Goal: Task Accomplishment & Management: Use online tool/utility

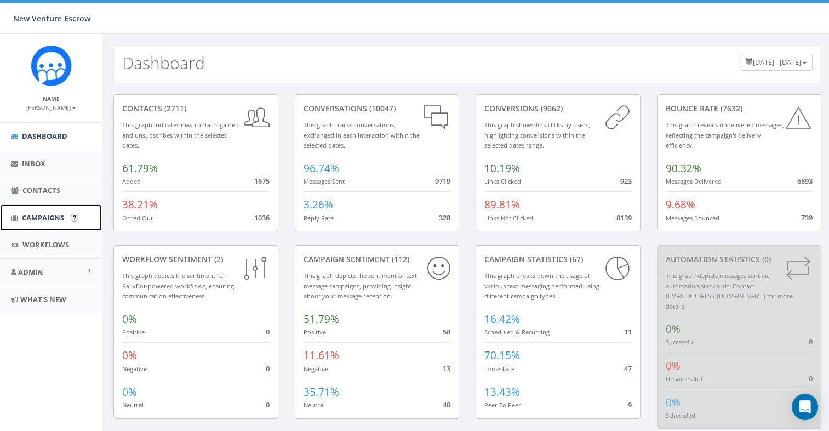
click at [60, 219] on span "Campaigns" at bounding box center [43, 218] width 42 height 10
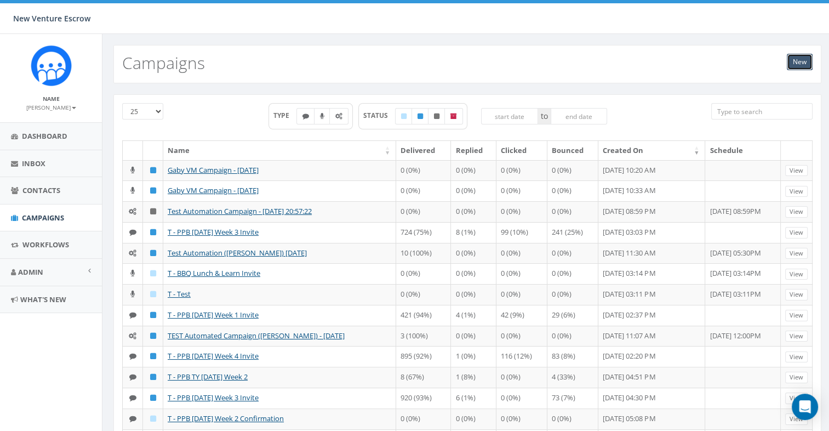
click at [788, 64] on link "New" at bounding box center [800, 62] width 26 height 16
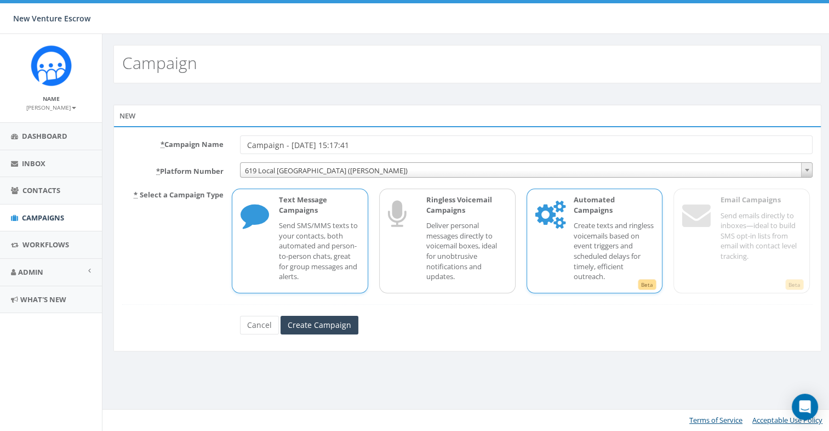
click at [613, 221] on p "Create texts and ringless voicemails based on event triggers and scheduled dela…" at bounding box center [613, 250] width 81 height 61
click at [373, 175] on span "619 Local San Diego (Tania Marks)" at bounding box center [525, 170] width 571 height 15
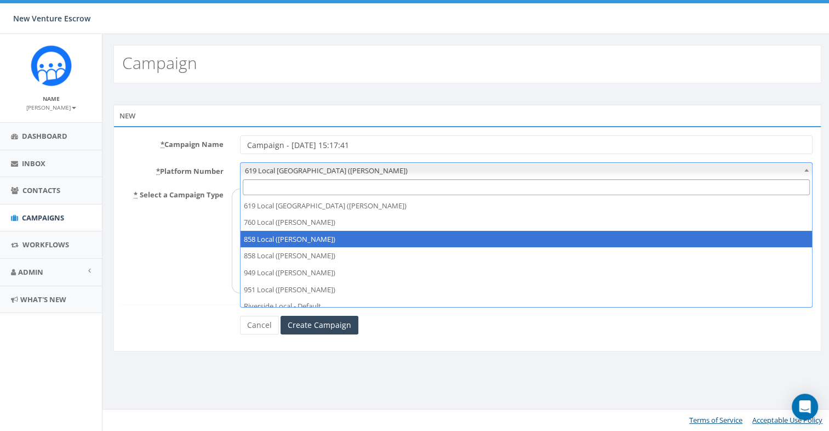
scroll to position [24, 0]
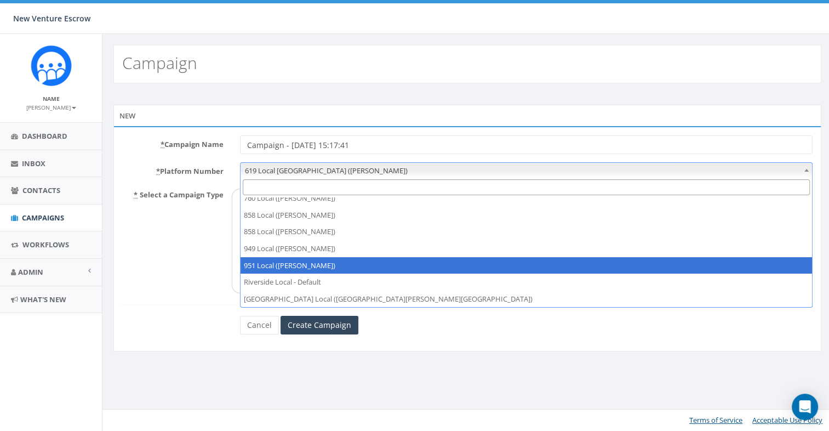
select select "7399274"
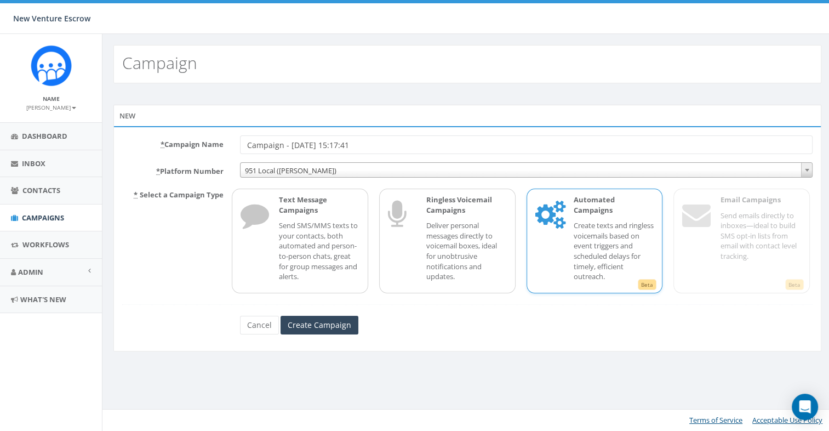
drag, startPoint x: 370, startPoint y: 146, endPoint x: 205, endPoint y: 146, distance: 164.9
click at [205, 146] on div "* Campaign Name Campaign - 10/14/2025, 15:17:41" at bounding box center [467, 144] width 707 height 19
type input "T - BBQ Lunch&Learn Invite"
click at [301, 325] on input "Create Campaign" at bounding box center [319, 324] width 78 height 19
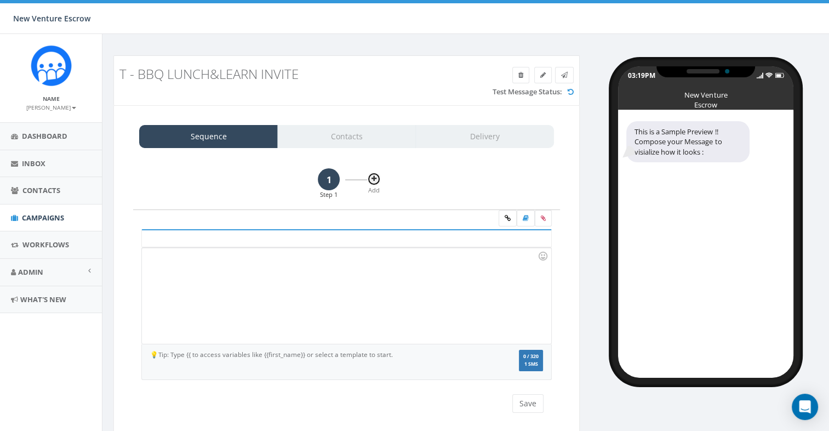
click at [376, 176] on button at bounding box center [374, 179] width 14 height 14
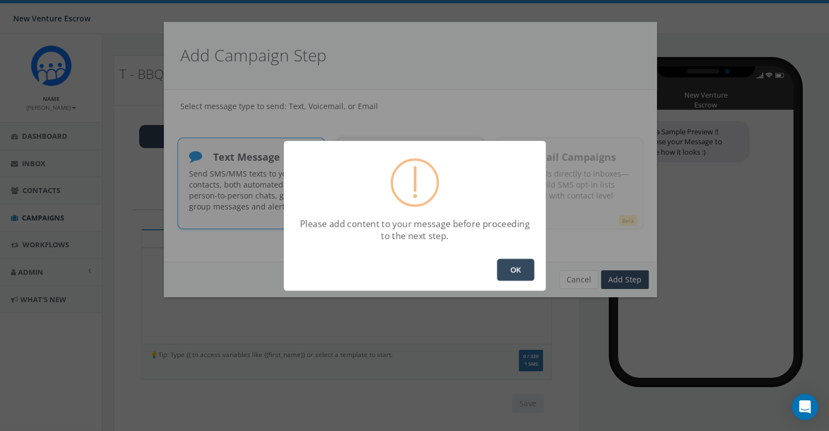
click at [516, 265] on button "OK" at bounding box center [515, 270] width 37 height 22
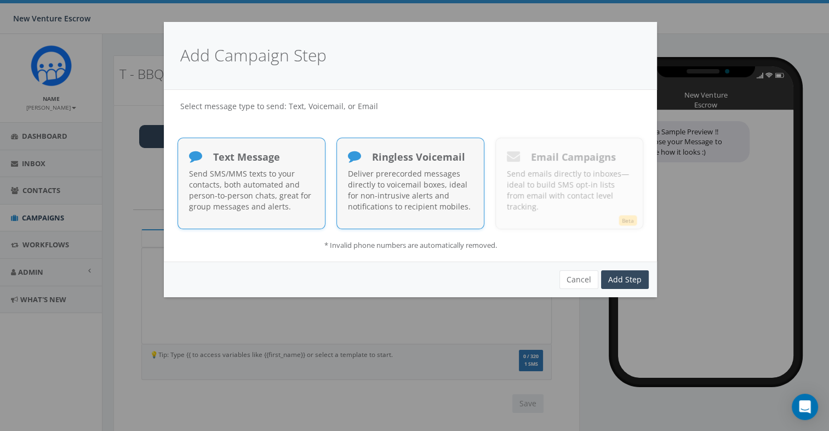
click at [449, 212] on div "Deliver prerecorded messages directly to voicemail boxes, ideal for non-intrusi…" at bounding box center [410, 192] width 125 height 49
click at [636, 276] on link "Add Step" at bounding box center [625, 279] width 48 height 19
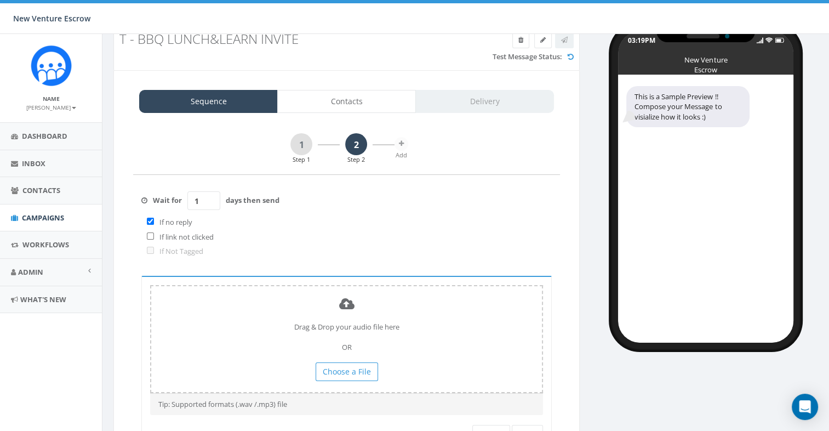
scroll to position [55, 0]
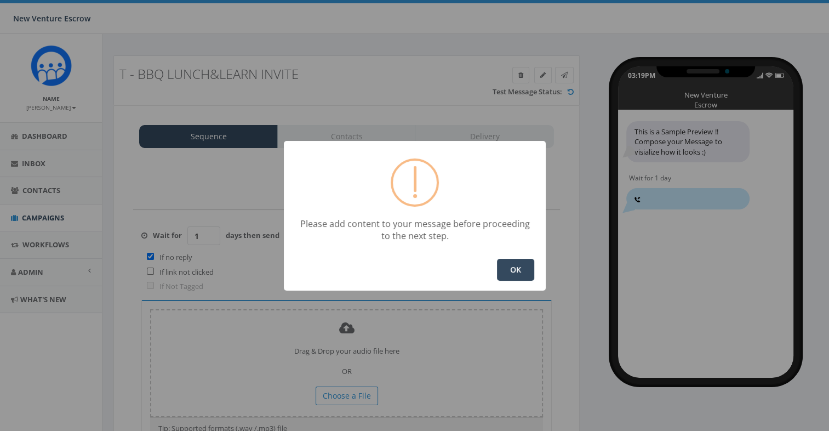
click at [513, 272] on button "OK" at bounding box center [515, 270] width 37 height 22
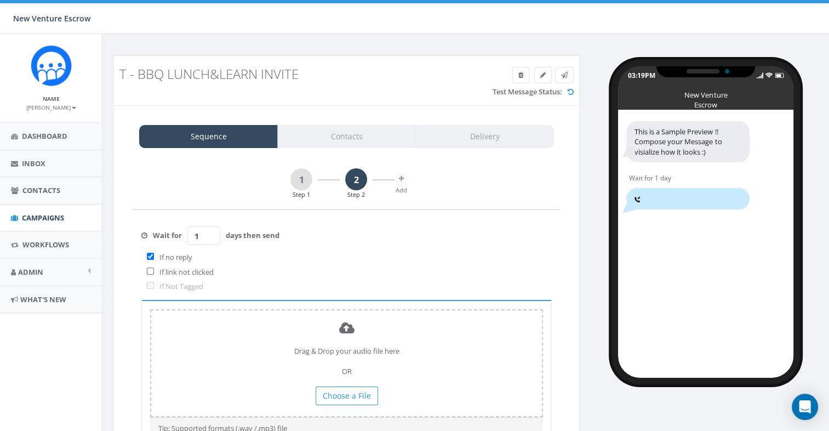
click at [238, 193] on div "1 Step 1 2 Step 2 Add" at bounding box center [346, 189] width 427 height 42
click at [299, 179] on link "1" at bounding box center [301, 179] width 22 height 22
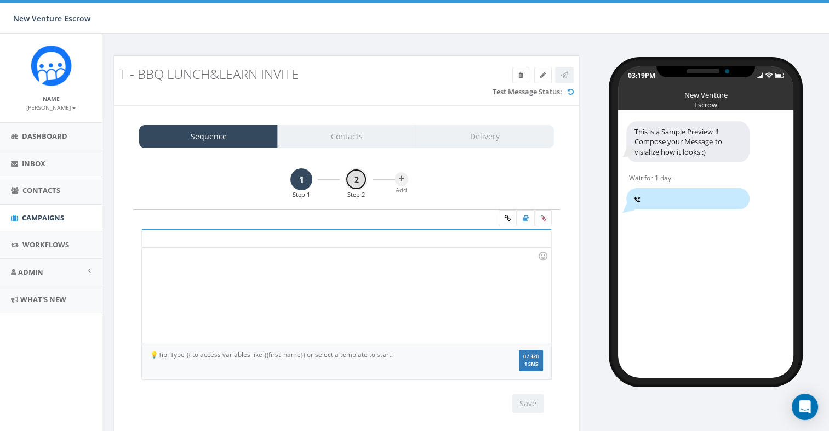
click at [355, 172] on link "2" at bounding box center [356, 179] width 22 height 22
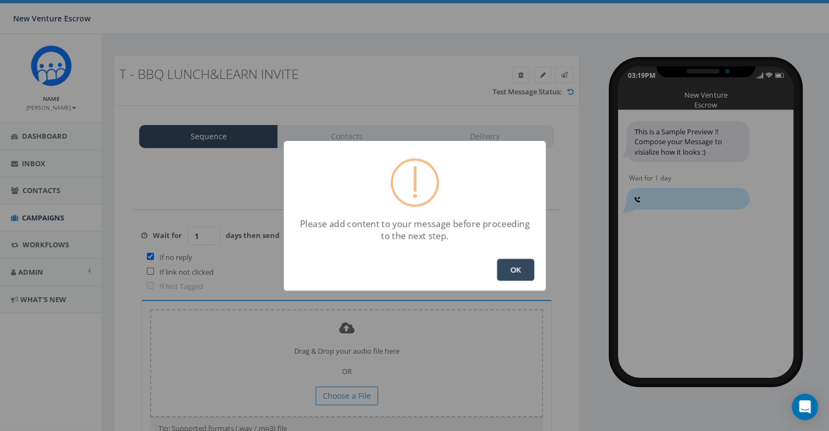
click at [517, 266] on button "OK" at bounding box center [515, 270] width 37 height 22
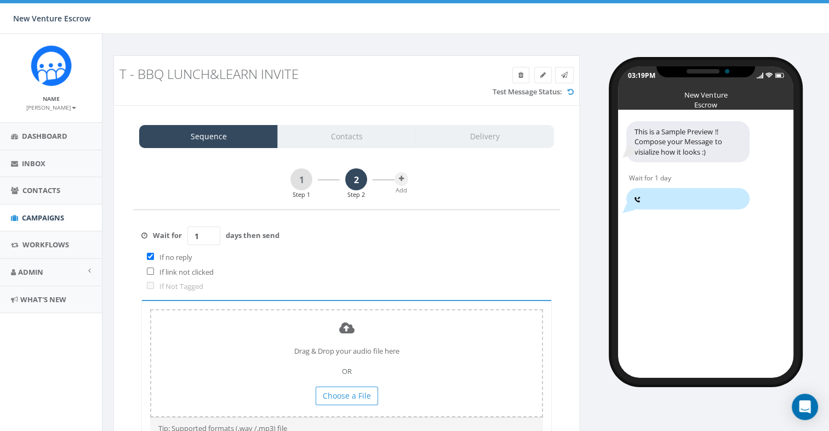
click at [225, 62] on div "T - BBQ Lunch&Learn Invite" at bounding box center [287, 73] width 353 height 25
